Goal: Transaction & Acquisition: Purchase product/service

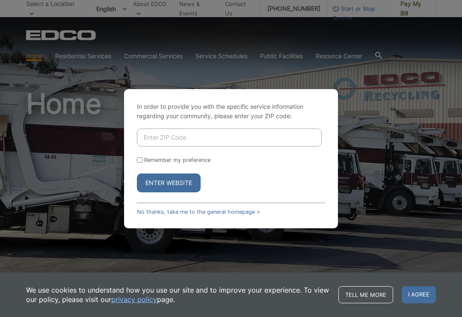
click at [191, 143] on input "Enter ZIP Code" at bounding box center [229, 137] width 185 height 18
type input "91950"
click at [170, 188] on button "Enter Website" at bounding box center [169, 182] width 64 height 19
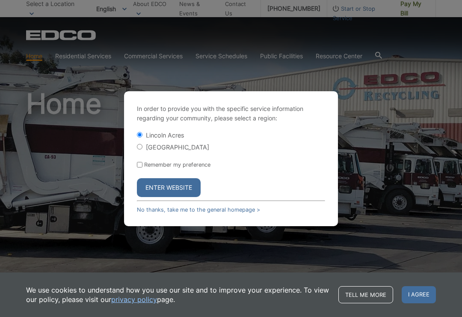
click at [137, 158] on div "In order to provide you with the specific service information regarding your co…" at bounding box center [231, 158] width 214 height 135
click at [143, 149] on input "[GEOGRAPHIC_DATA]" at bounding box center [140, 147] width 6 height 6
radio input "true"
click at [172, 190] on button "Enter Website" at bounding box center [169, 187] width 64 height 19
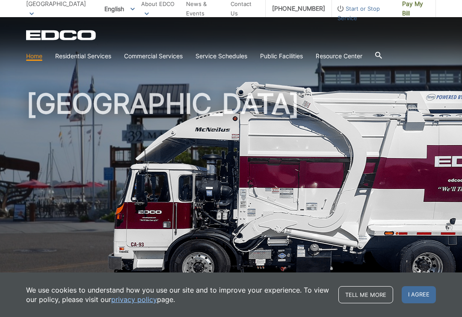
click at [416, 12] on span "Pay My Bill" at bounding box center [415, 8] width 27 height 19
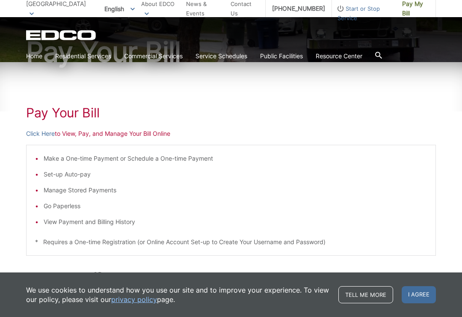
scroll to position [95, 0]
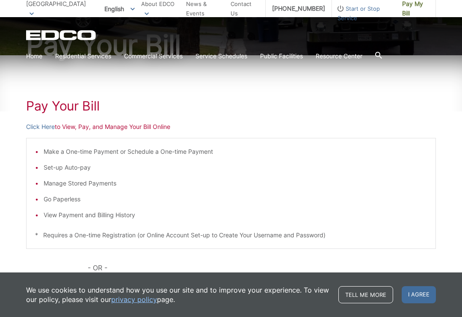
click at [40, 125] on link "Click Here" at bounding box center [40, 126] width 29 height 9
